Goal: Task Accomplishment & Management: Manage account settings

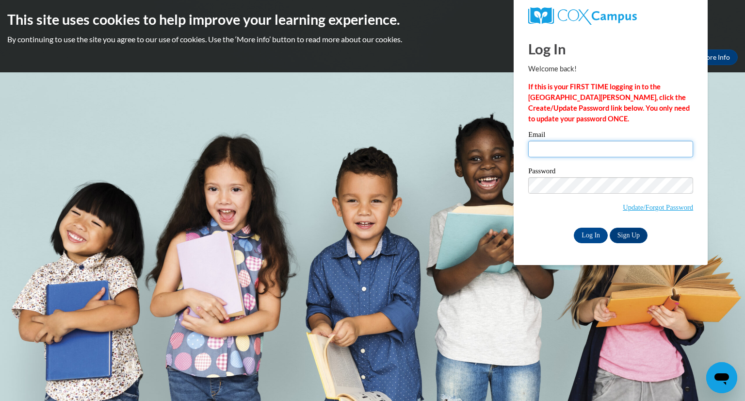
click at [566, 148] on input "Email" at bounding box center [610, 149] width 165 height 16
type input "[EMAIL_ADDRESS][DOMAIN_NAME][PERSON_NAME]"
click at [590, 235] on input "Log In" at bounding box center [591, 236] width 34 height 16
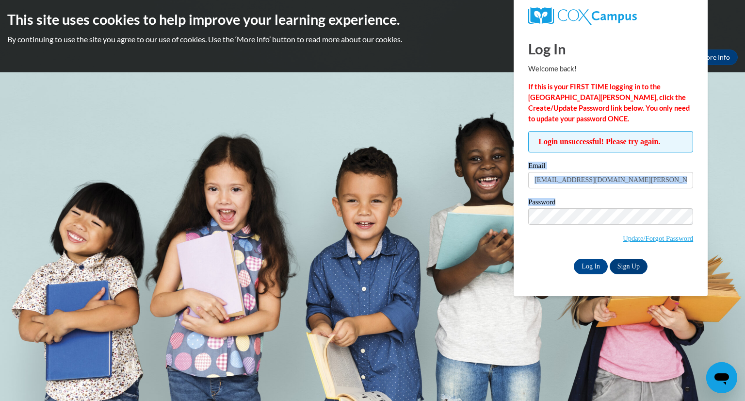
drag, startPoint x: 0, startPoint y: 0, endPoint x: 556, endPoint y: 151, distance: 576.3
click at [556, 151] on div "Login unsuccessful! Please try again. Please enter your email! Please enter you…" at bounding box center [610, 202] width 165 height 143
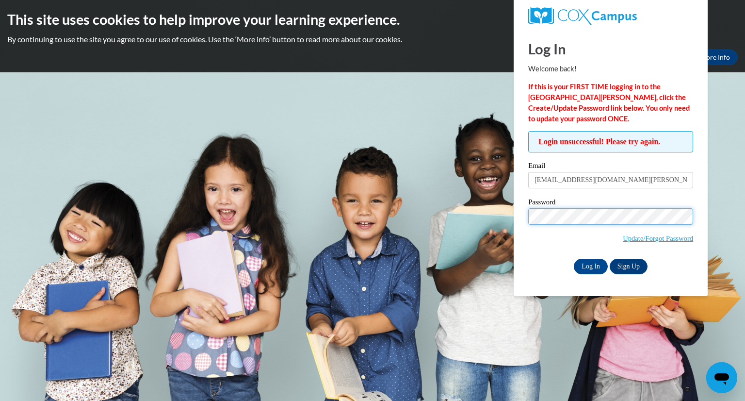
click at [574, 259] on input "Log In" at bounding box center [591, 267] width 34 height 16
click at [648, 237] on link "Update/Forgot Password" at bounding box center [658, 238] width 70 height 8
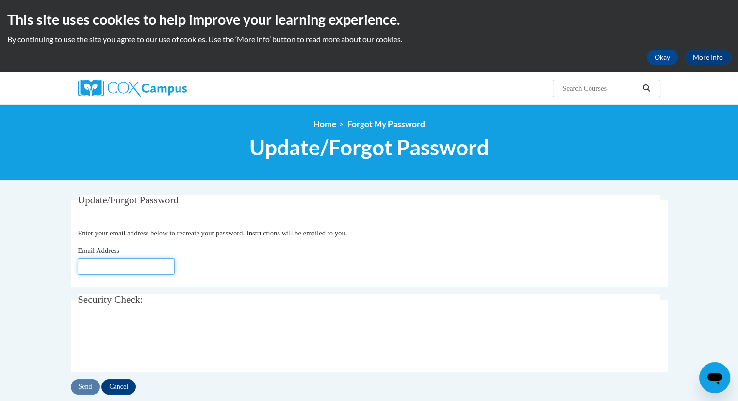
click at [93, 265] on input "Email Address" at bounding box center [126, 266] width 97 height 16
type input "[EMAIL_ADDRESS][DOMAIN_NAME][PERSON_NAME]"
click at [82, 384] on input "Send" at bounding box center [85, 387] width 29 height 16
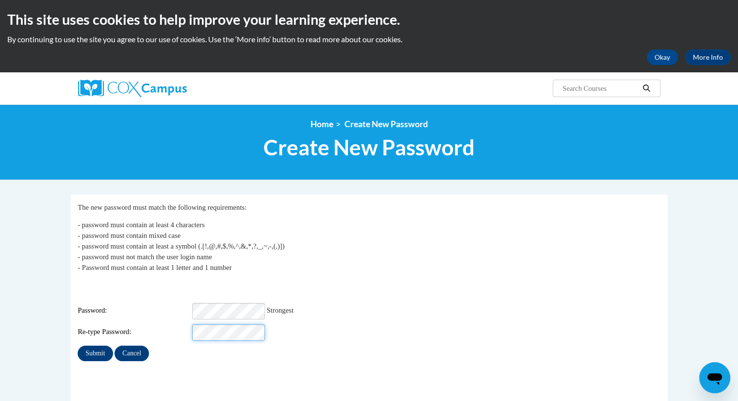
click at [78, 345] on input "Submit" at bounding box center [95, 353] width 35 height 16
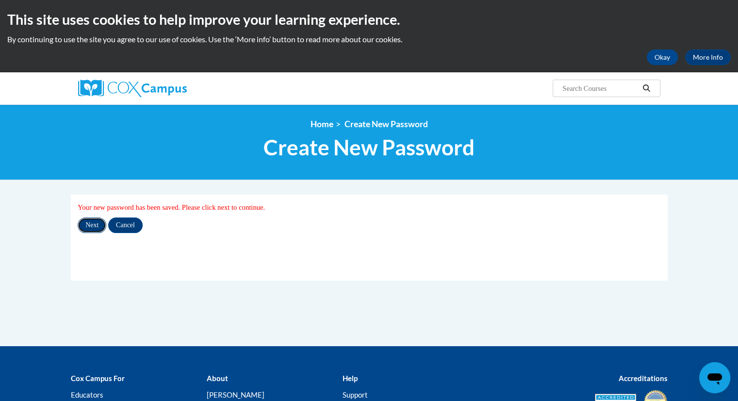
click at [87, 226] on input "Next" at bounding box center [92, 225] width 29 height 16
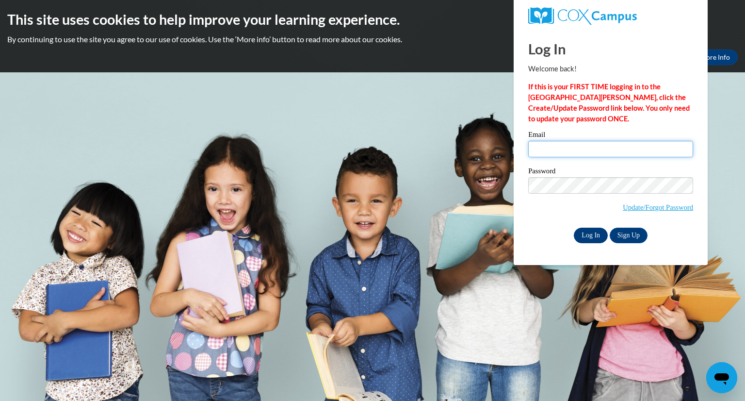
type input "sevanspowell@student.clayton.edu"
click at [591, 236] on input "Log In" at bounding box center [591, 236] width 34 height 16
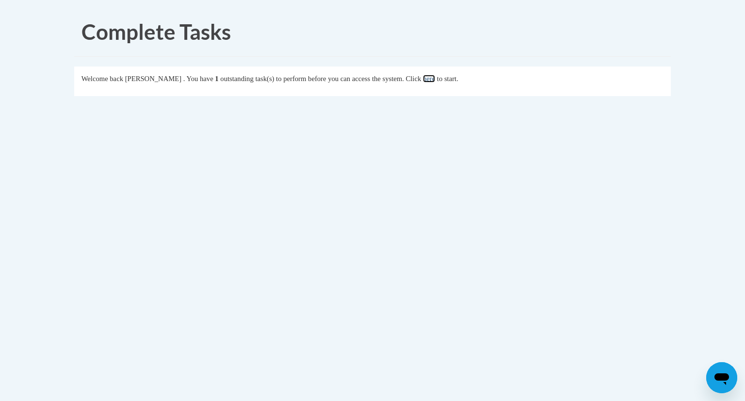
click at [435, 78] on link "here" at bounding box center [429, 79] width 12 height 8
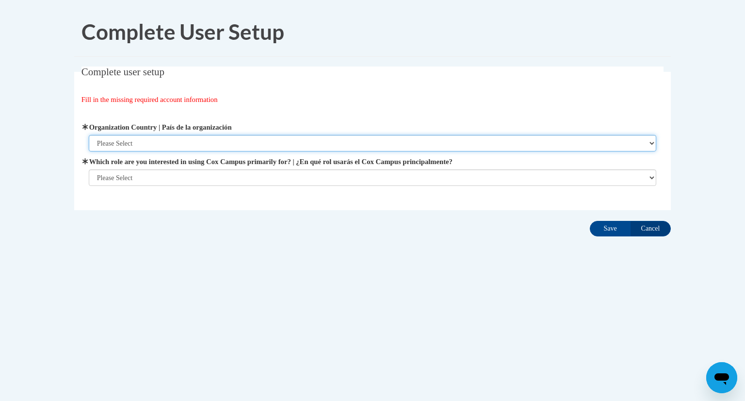
click at [147, 140] on select "Please Select United States | Estados Unidos Outside of the United States | Fue…" at bounding box center [373, 143] width 568 height 16
select select "ad49bcad-a171-4b2e-b99c-48b446064914"
click at [89, 135] on select "Please Select United States | Estados Unidos Outside of the United States | Fue…" at bounding box center [373, 143] width 568 height 16
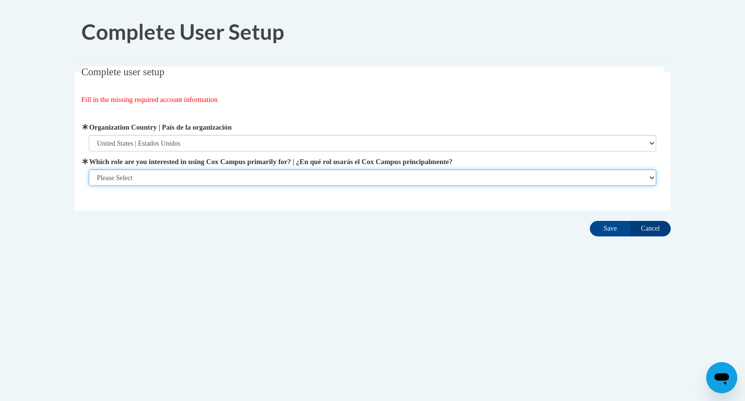
click at [138, 181] on select "Please Select College/University | Colegio/Universidad Community/Nonprofit Part…" at bounding box center [373, 177] width 568 height 16
select select "fbf2d438-af2f-41f8-98f1-81c410e29de3"
click at [89, 186] on select "Please Select College/University | Colegio/Universidad Community/Nonprofit Part…" at bounding box center [373, 177] width 568 height 16
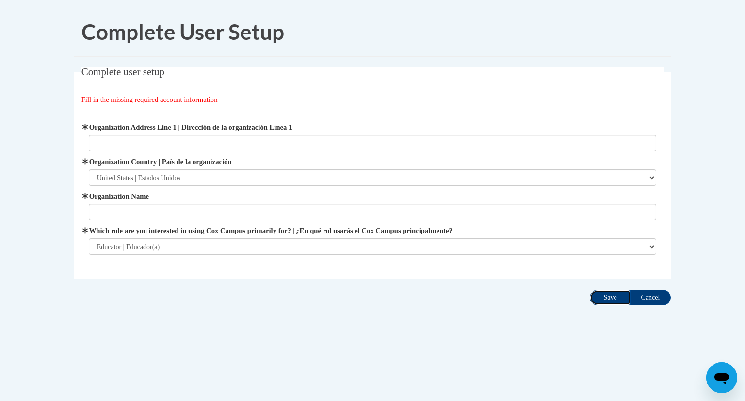
click at [610, 296] on input "Save" at bounding box center [610, 298] width 41 height 16
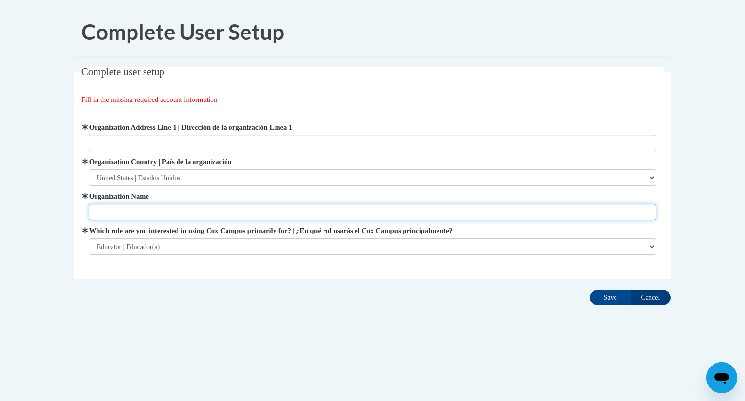
click at [122, 212] on input "Organization Name" at bounding box center [373, 212] width 568 height 16
type input "Stone Mountain Elementary"
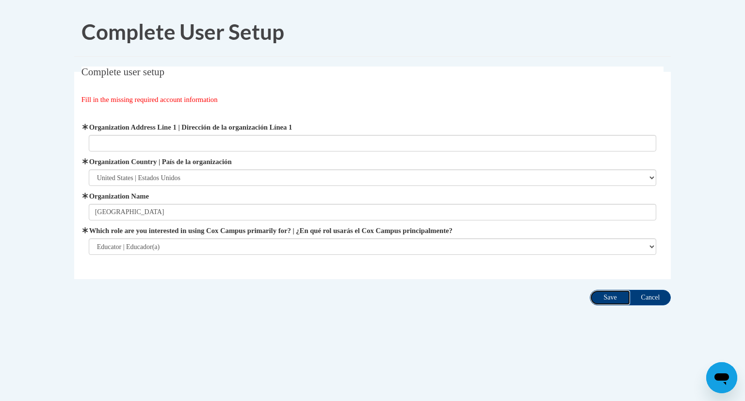
click at [611, 299] on input "Save" at bounding box center [610, 298] width 41 height 16
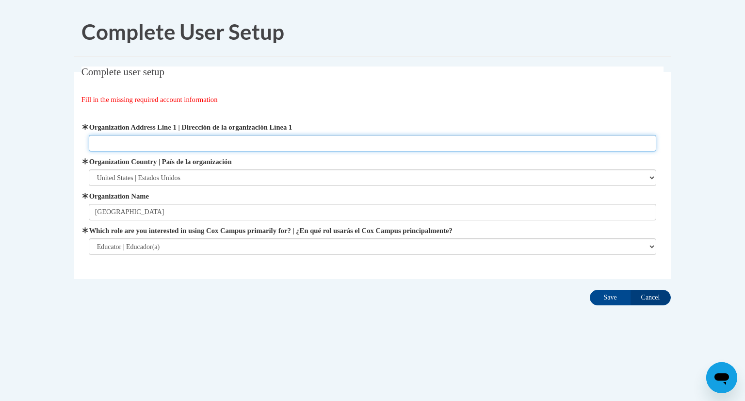
click at [113, 143] on input "Organization Address Line 1 | Dirección de la organización Línea 1" at bounding box center [373, 143] width 568 height 16
click at [162, 142] on input "6720 James B Rivers" at bounding box center [373, 143] width 568 height 16
type input "6720 James B Rivers Memorial Dr. Stone Mountain"
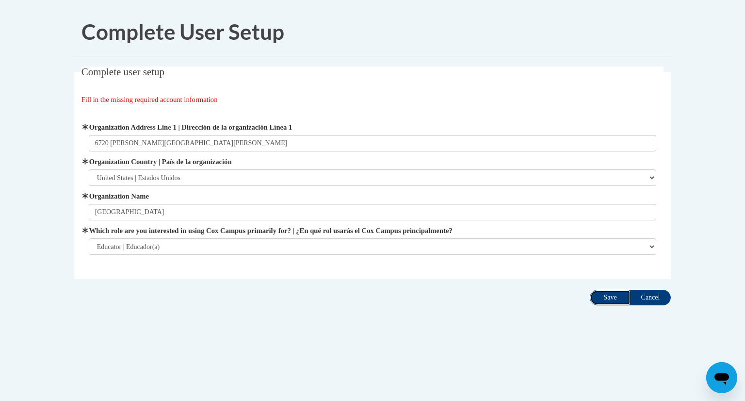
drag, startPoint x: 611, startPoint y: 296, endPoint x: 616, endPoint y: 300, distance: 6.5
click at [616, 300] on input "Save" at bounding box center [610, 298] width 41 height 16
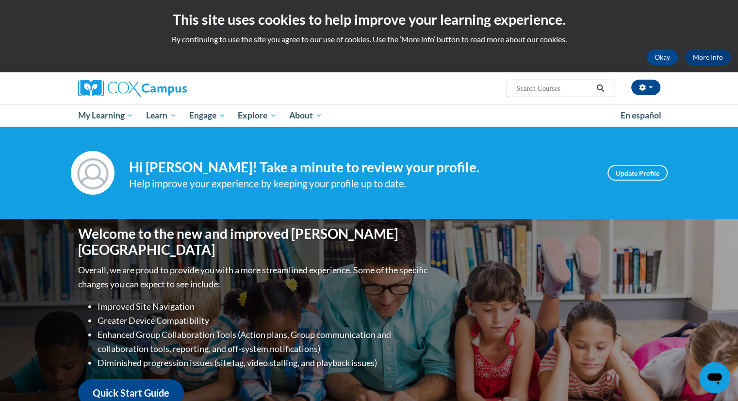
drag, startPoint x: 0, startPoint y: 0, endPoint x: 719, endPoint y: 142, distance: 733.1
click at [719, 142] on div "Your profile Hi Simone Evans-Powell! Take a minute to review your profile. Help…" at bounding box center [369, 173] width 738 height 92
click at [522, 59] on div "Okay More Info" at bounding box center [368, 57] width 723 height 16
click at [536, 88] on input "Search..." at bounding box center [554, 88] width 78 height 12
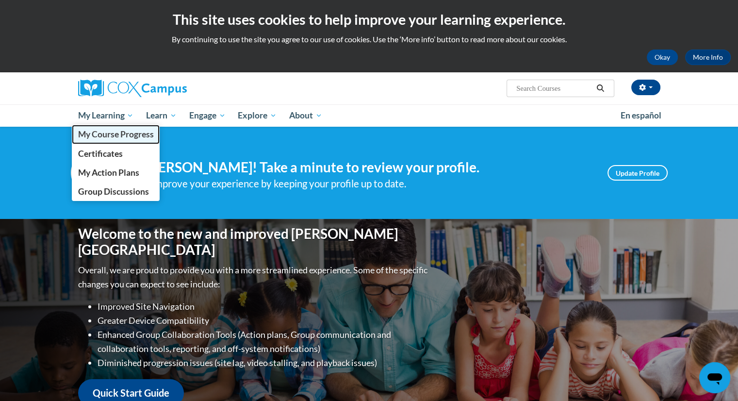
click at [122, 126] on link "My Course Progress" at bounding box center [116, 134] width 88 height 19
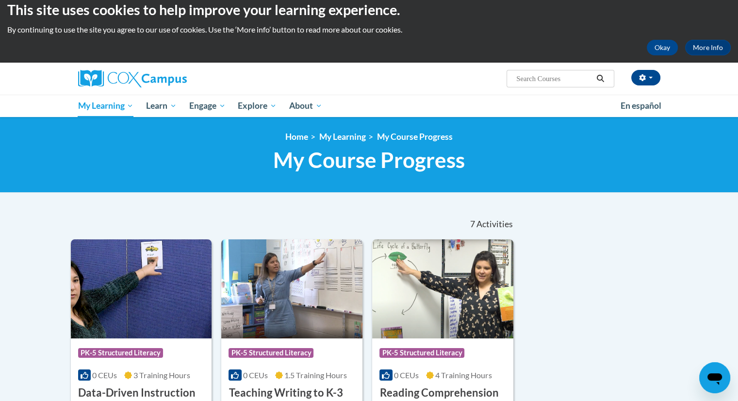
scroll to position [9, 0]
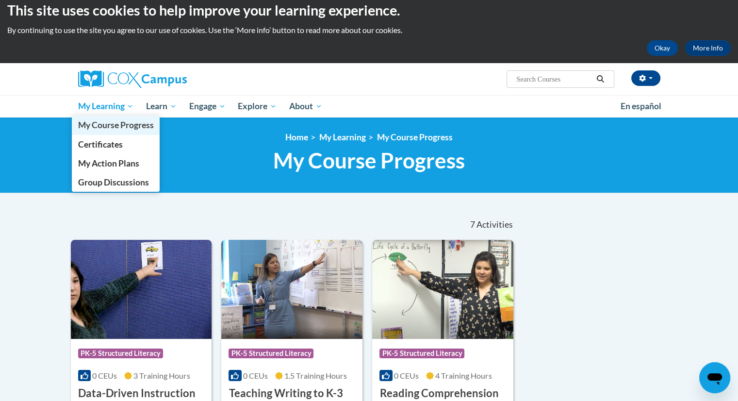
click at [130, 116] on link "My Course Progress" at bounding box center [116, 124] width 88 height 19
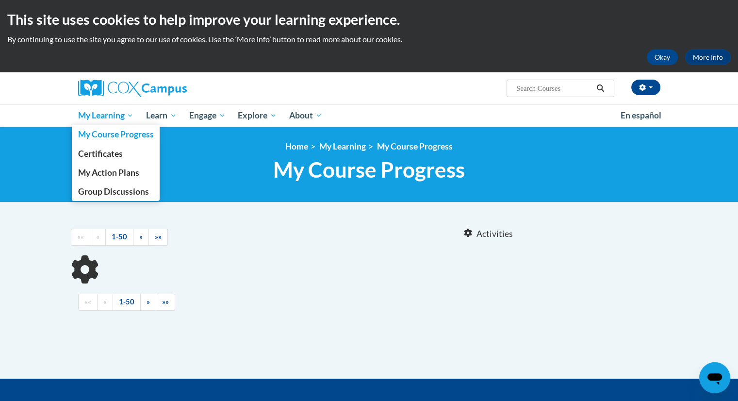
click at [105, 109] on link "My Learning" at bounding box center [106, 115] width 68 height 22
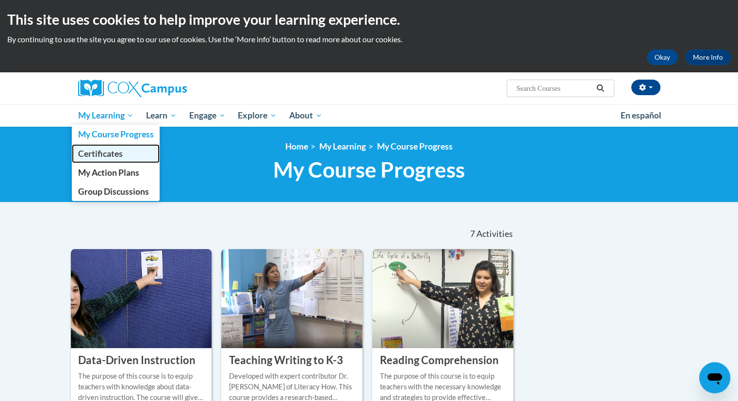
click at [122, 151] on span "Certificates" at bounding box center [100, 153] width 45 height 10
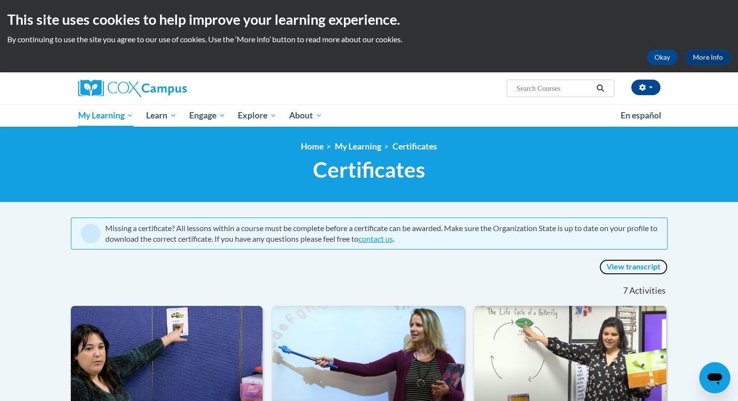
click at [639, 270] on link "View transcript" at bounding box center [633, 267] width 68 height 16
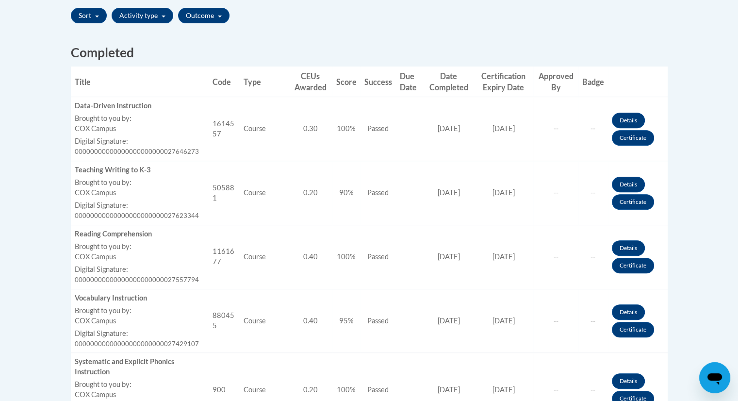
scroll to position [350, 0]
